Goal: Task Accomplishment & Management: Manage account settings

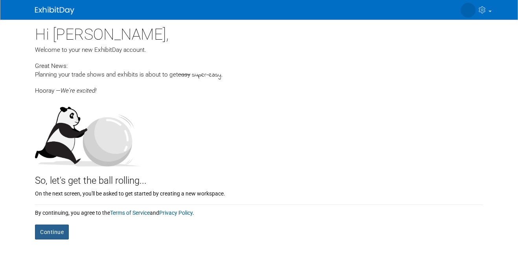
click at [60, 232] on button "Continue" at bounding box center [52, 232] width 34 height 15
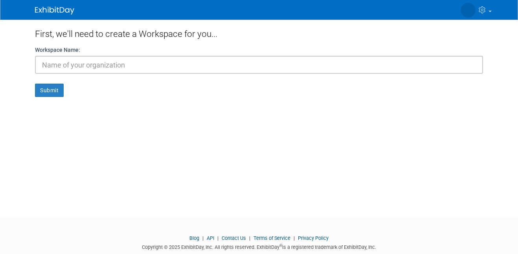
click at [180, 69] on input "text" at bounding box center [259, 65] width 448 height 18
type input "A"
type input "Social studies project"
click at [35, 84] on button "Submit" at bounding box center [49, 90] width 29 height 13
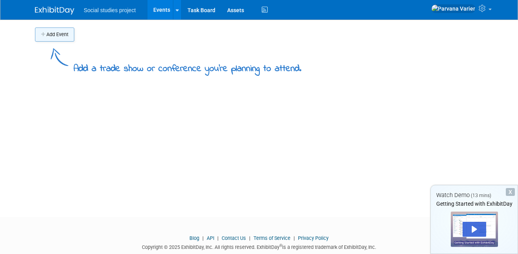
click at [53, 35] on button "Add Event" at bounding box center [54, 35] width 39 height 14
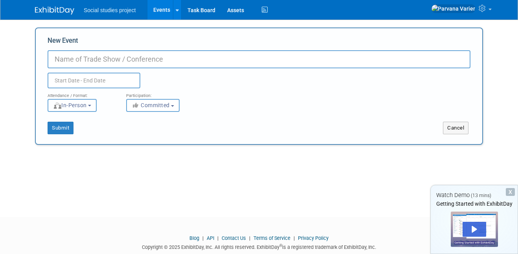
click at [68, 108] on span "In-Person" at bounding box center [70, 105] width 34 height 6
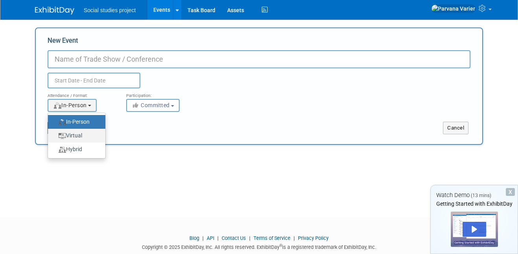
click at [72, 138] on label "Virtual" at bounding box center [75, 135] width 46 height 11
click at [55, 138] on input "Virtual" at bounding box center [52, 135] width 5 height 5
select select "2"
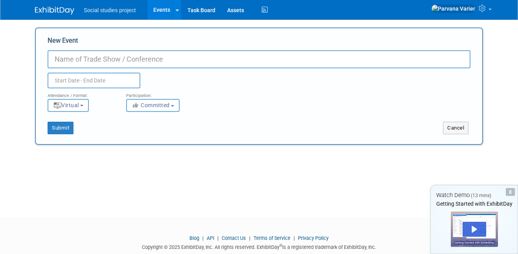
click at [139, 100] on button "Committed" at bounding box center [152, 105] width 53 height 13
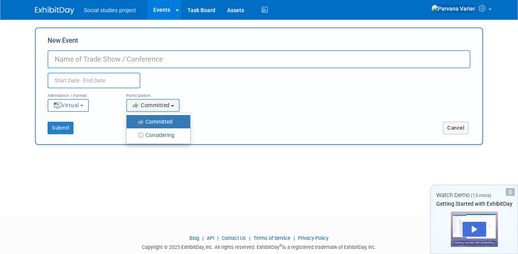
click at [105, 60] on input "New Event" at bounding box center [259, 59] width 423 height 18
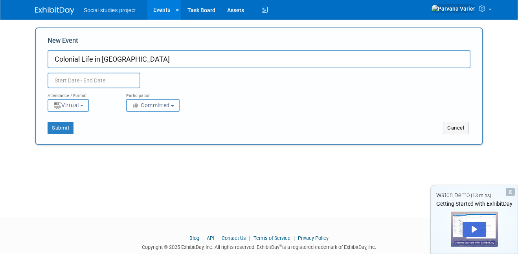
type input "Colonial Life in [GEOGRAPHIC_DATA]"
click at [89, 76] on input "text" at bounding box center [94, 81] width 93 height 16
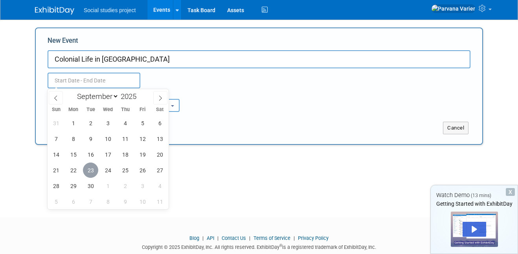
click at [86, 172] on span "23" at bounding box center [90, 170] width 15 height 15
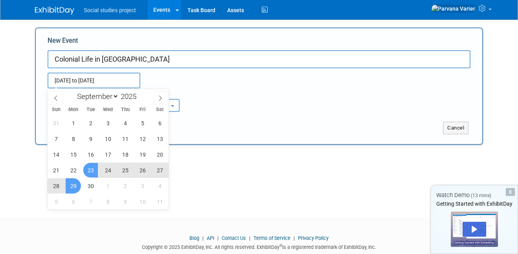
click at [73, 187] on span "29" at bounding box center [73, 185] width 15 height 15
type input "[DATE] to [DATE]"
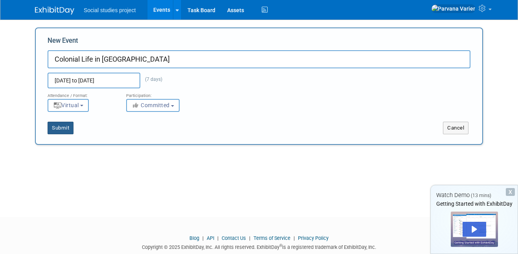
click at [70, 125] on button "Submit" at bounding box center [61, 128] width 26 height 13
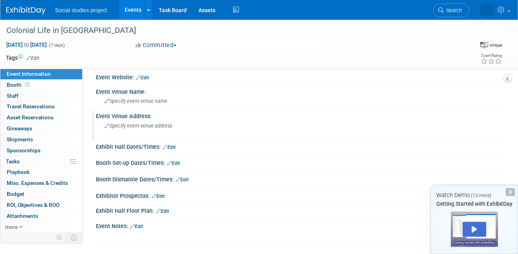
scroll to position [7, 0]
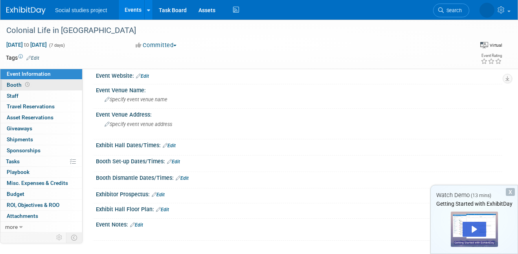
click at [58, 81] on link "Booth" at bounding box center [41, 85] width 82 height 11
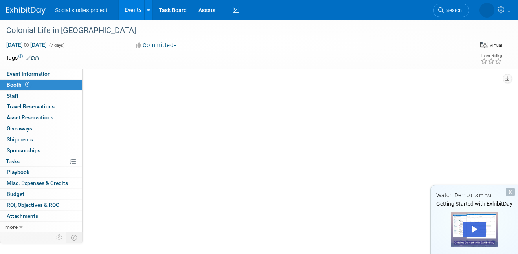
scroll to position [0, 0]
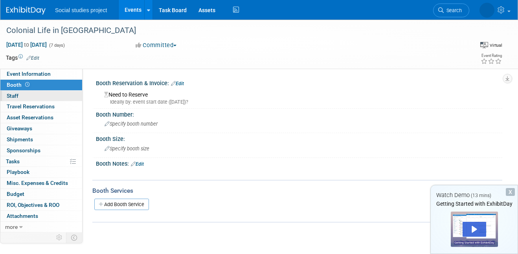
click at [57, 98] on link "0 Staff 0" at bounding box center [41, 96] width 82 height 11
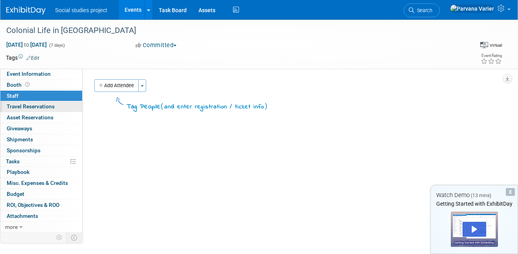
click at [58, 108] on link "0 Travel Reservations 0" at bounding box center [41, 106] width 82 height 11
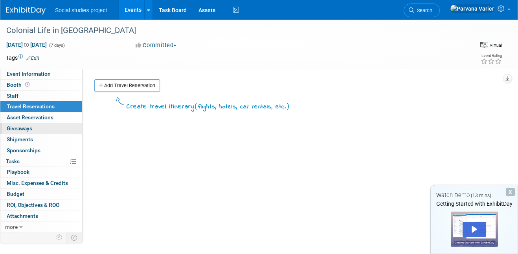
click at [58, 127] on link "0 Giveaways 0" at bounding box center [41, 128] width 82 height 11
